Goal: Information Seeking & Learning: Learn about a topic

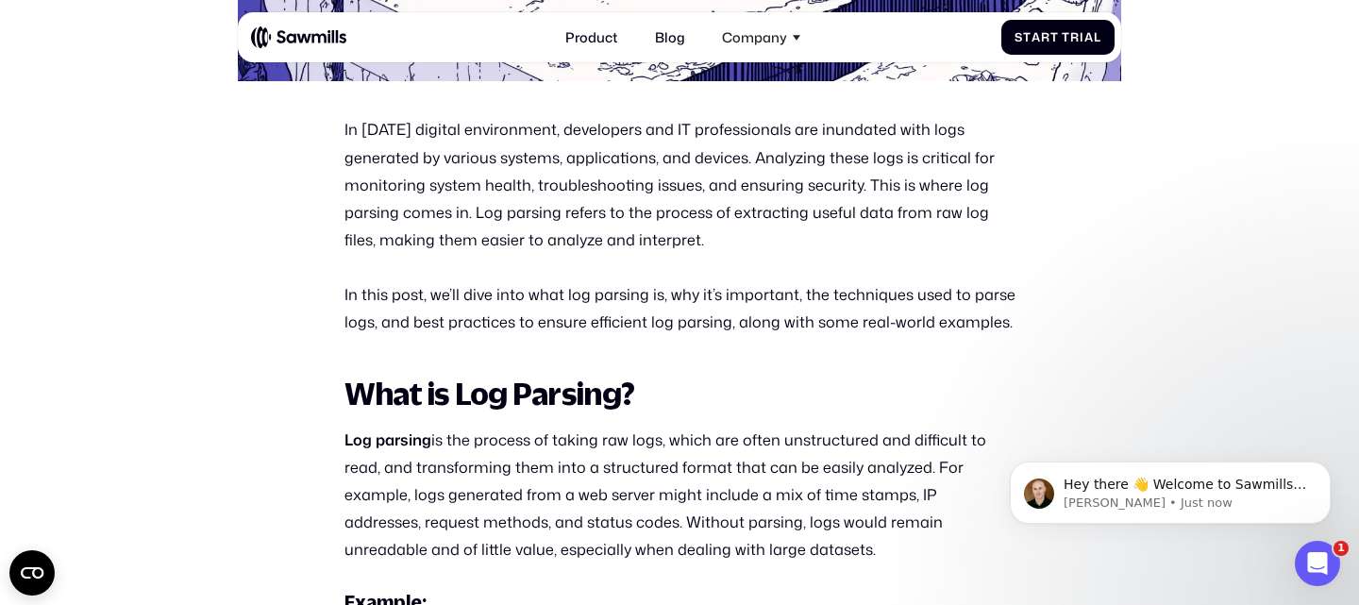
click at [635, 328] on p "In this post, we’ll dive into what log parsing is, why it’s important, the tech…" at bounding box center [679, 307] width 671 height 55
click at [735, 461] on p "Log parsing is the process of taking raw logs, which are often unstructured and…" at bounding box center [679, 495] width 671 height 138
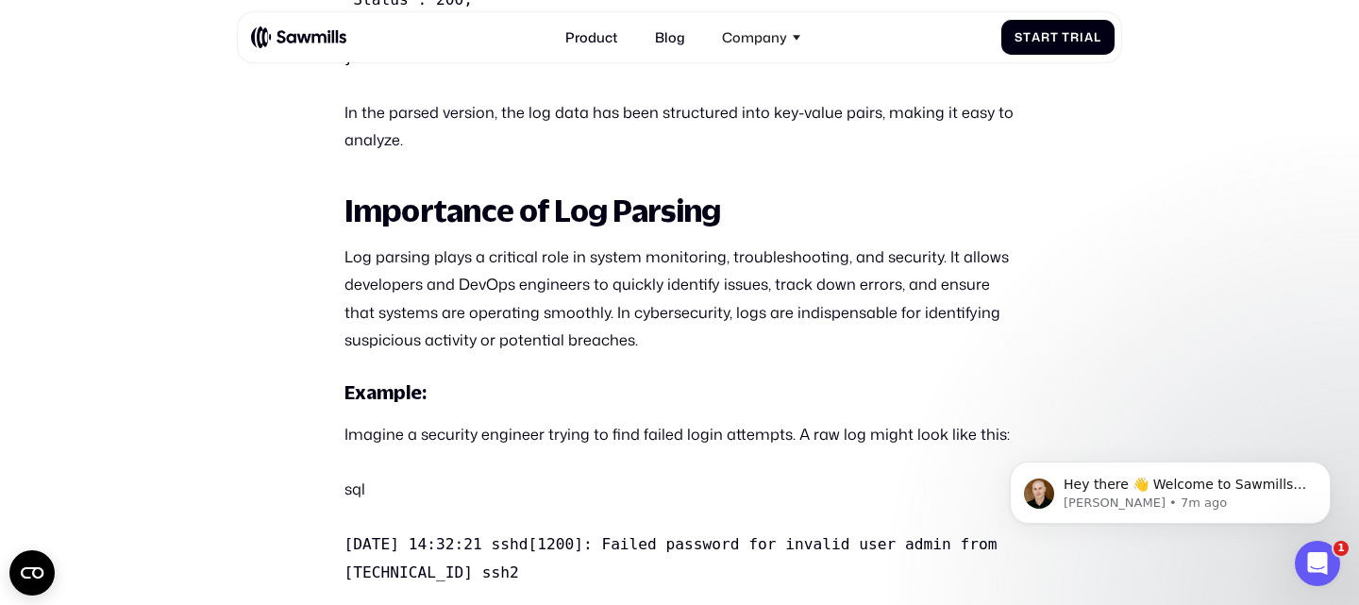
scroll to position [1557, 0]
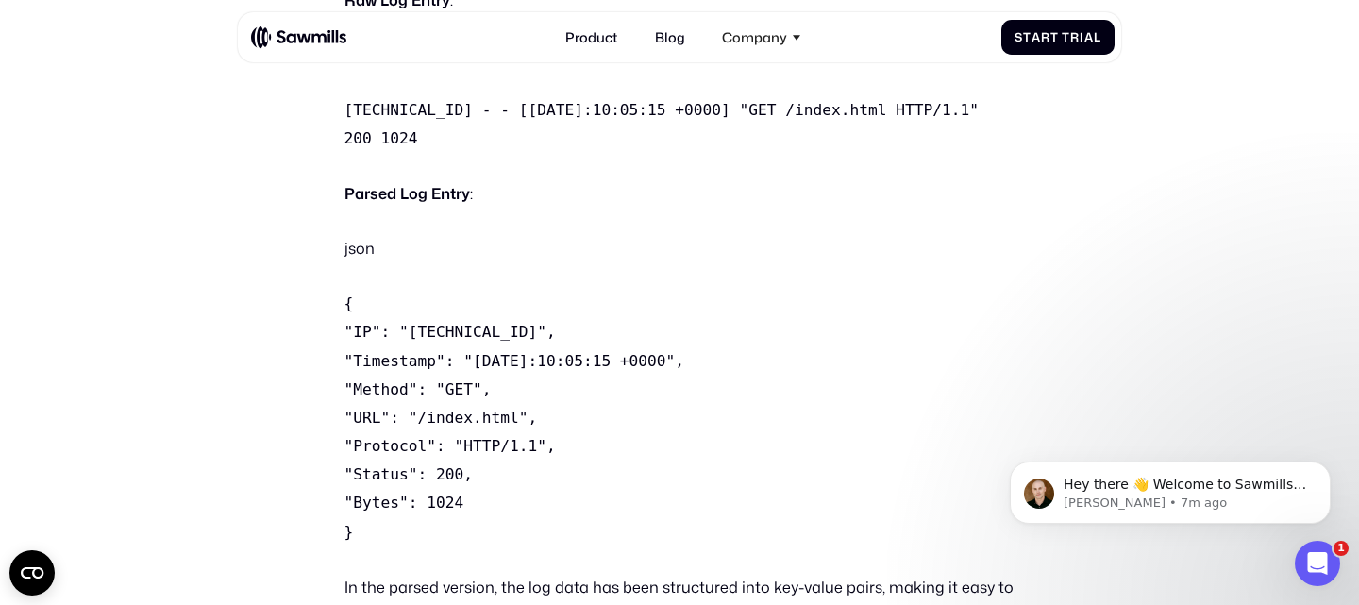
scroll to position [1440, 0]
